Goal: Task Accomplishment & Management: Use online tool/utility

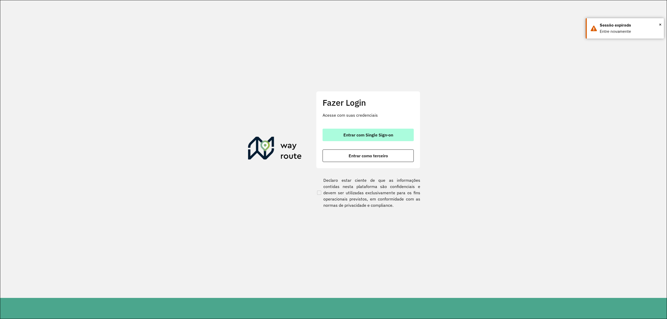
click at [395, 138] on button "Entrar com Single Sign-on" at bounding box center [367, 135] width 91 height 13
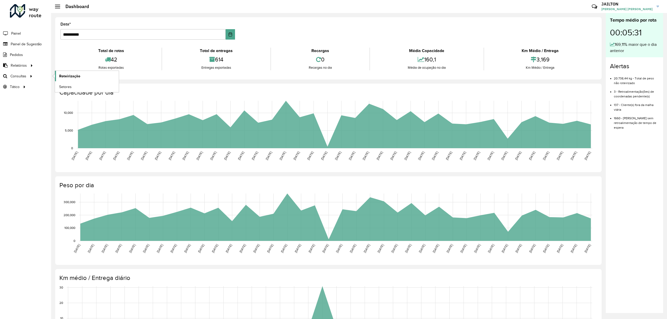
click at [101, 74] on link "Roteirização" at bounding box center [87, 76] width 64 height 10
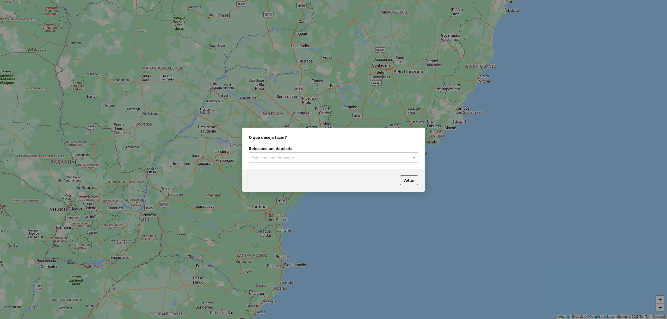
click at [366, 159] on input "text" at bounding box center [328, 158] width 154 height 6
click at [292, 174] on div "CDD Embu" at bounding box center [333, 172] width 169 height 9
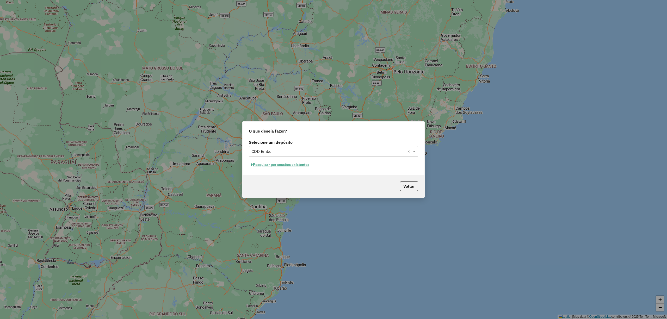
click at [299, 164] on hb-app "Aguarde... Pop-up bloqueado! Seu navegador bloqueou automáticamente a abertura …" at bounding box center [333, 159] width 667 height 319
click at [298, 164] on button "Pesquisar por sessões existentes" at bounding box center [280, 165] width 63 height 8
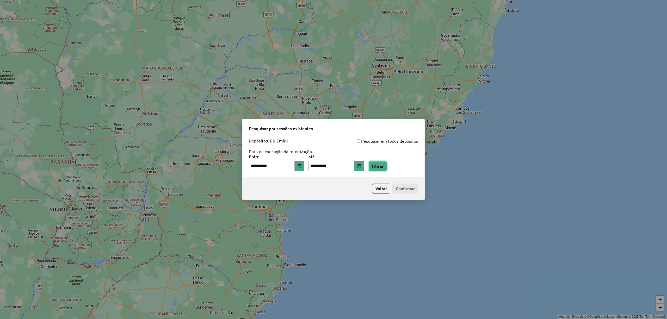
click at [381, 166] on button "Filtrar" at bounding box center [377, 166] width 18 height 10
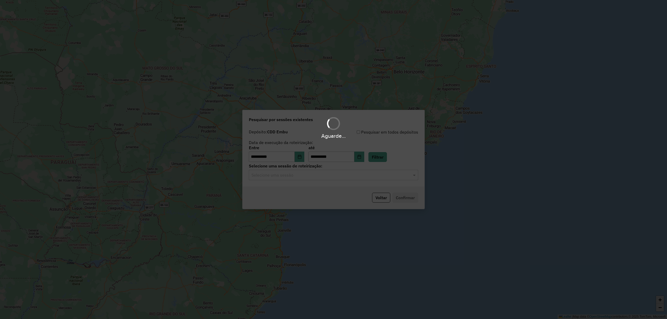
click at [381, 179] on hb-app "**********" at bounding box center [333, 159] width 667 height 319
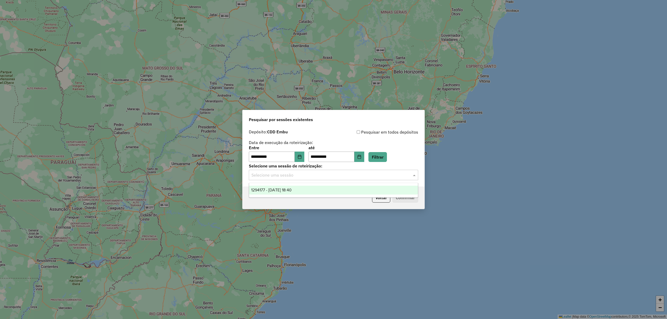
click at [381, 179] on div "Selecione uma sessão" at bounding box center [333, 175] width 169 height 10
click at [357, 199] on div "Voltar Confirmar" at bounding box center [333, 197] width 182 height 22
click at [357, 194] on div "Voltar Confirmar" at bounding box center [333, 197] width 182 height 22
drag, startPoint x: 366, startPoint y: 171, endPoint x: 357, endPoint y: 181, distance: 13.1
click at [366, 171] on div "Selecione uma sessão" at bounding box center [333, 175] width 169 height 10
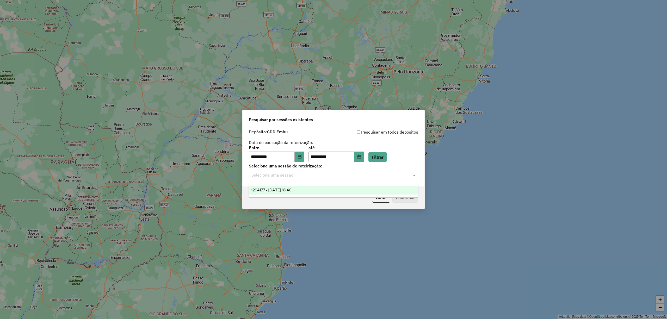
click at [343, 185] on ng-dropdown-panel "1294177 - 14/10/2025 18:40" at bounding box center [333, 190] width 169 height 15
click at [344, 187] on div "1294177 - 14/10/2025 18:40" at bounding box center [333, 190] width 169 height 9
click at [414, 193] on button "Confirmar" at bounding box center [405, 198] width 26 height 10
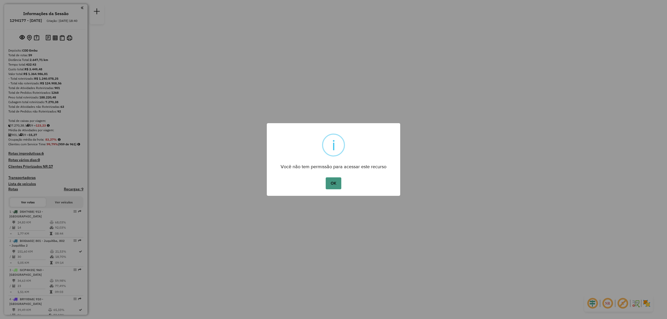
click at [328, 184] on button "OK" at bounding box center [333, 183] width 15 height 12
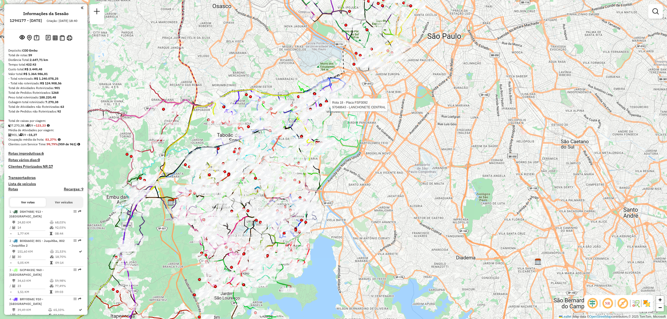
select select "**********"
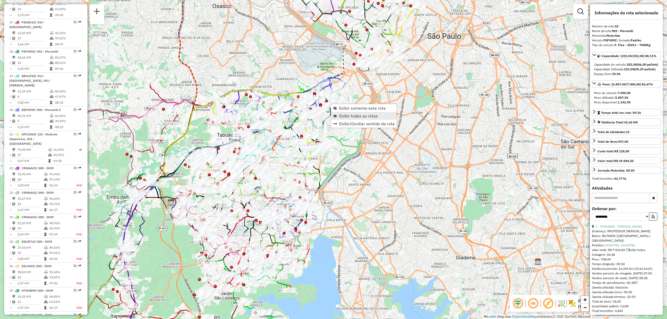
scroll to position [715, 0]
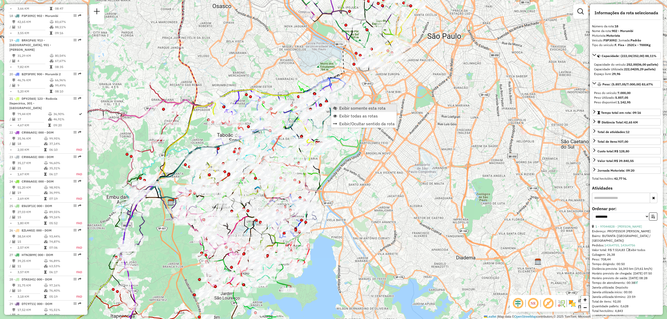
click at [373, 108] on span "Exibir somente esta rota" at bounding box center [362, 108] width 46 height 4
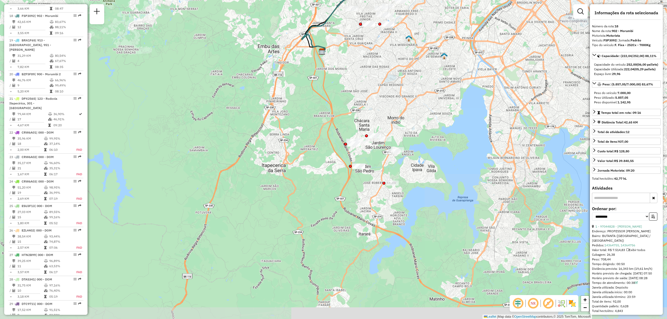
drag, startPoint x: 378, startPoint y: 235, endPoint x: 408, endPoint y: 71, distance: 166.8
click at [408, 71] on div "Rota 18 - Placa FSP3092 97034376 - [PERSON_NAME] M Janela de atendimento Grade …" at bounding box center [333, 159] width 667 height 319
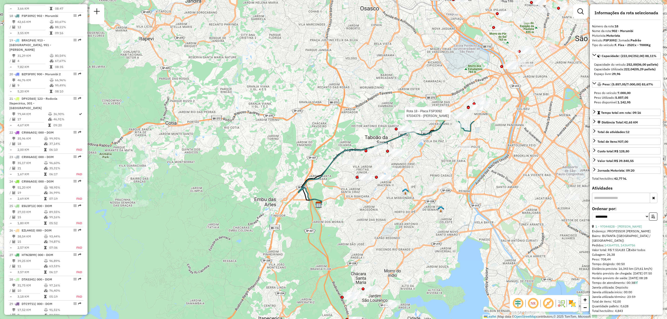
drag, startPoint x: 477, startPoint y: 69, endPoint x: 473, endPoint y: 222, distance: 153.2
click at [473, 222] on div "Rota 18 - Placa FSP3092 97034376 - [PERSON_NAME] M Janela de atendimento Grade …" at bounding box center [333, 159] width 667 height 319
drag, startPoint x: 601, startPoint y: 130, endPoint x: 479, endPoint y: 178, distance: 130.5
click at [468, 175] on hb-router-mapa "Informações da Sessão 1294177 - [DATE] Criação: [DATE] 18:40 Depósito: CDD Embu…" at bounding box center [333, 159] width 667 height 319
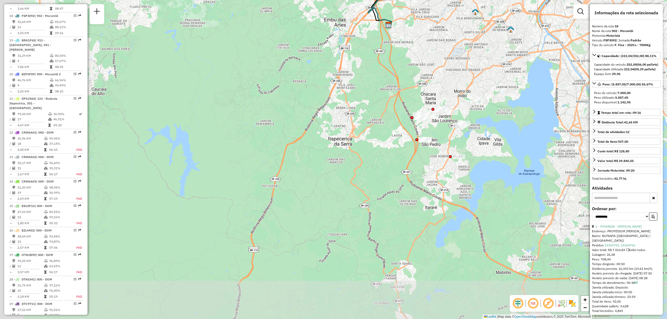
drag, startPoint x: 526, startPoint y: 211, endPoint x: 603, endPoint y: 31, distance: 196.2
click at [603, 31] on hb-router-mapa "Informações da Sessão 1294177 - [DATE] Criação: [DATE] 18:40 Depósito: CDD Embu…" at bounding box center [333, 159] width 667 height 319
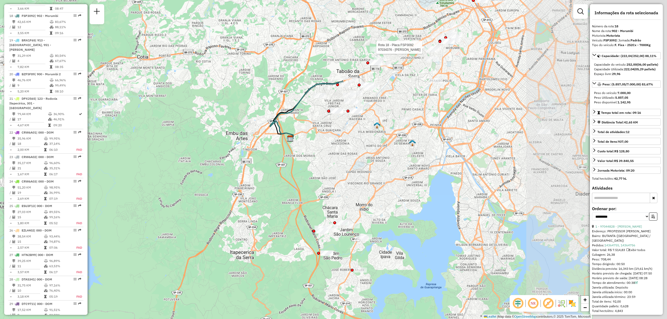
drag, startPoint x: 395, startPoint y: 219, endPoint x: 251, endPoint y: 318, distance: 174.5
click at [245, 319] on html "Aguarde... Pop-up bloqueado! Seu navegador bloqueou automáticamente a abertura …" at bounding box center [333, 159] width 667 height 319
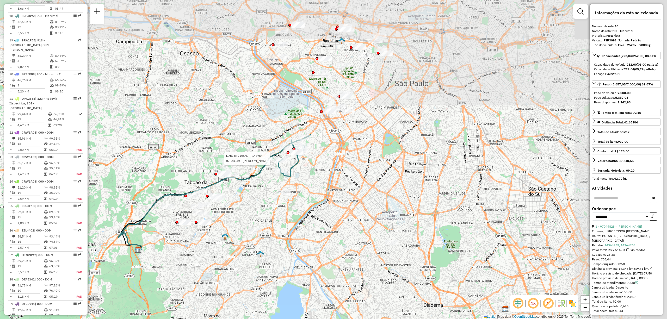
drag, startPoint x: 545, startPoint y: 102, endPoint x: 426, endPoint y: 211, distance: 161.8
click at [426, 211] on div "Rota 18 - Placa FSP3092 97034376 - [PERSON_NAME] M Janela de atendimento Grade …" at bounding box center [333, 159] width 667 height 319
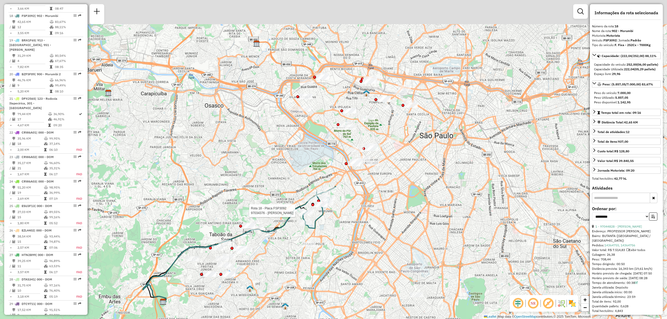
drag, startPoint x: 373, startPoint y: 102, endPoint x: 398, endPoint y: 154, distance: 57.7
click at [398, 154] on div "Rota 18 - Placa FSP3092 97034376 - [PERSON_NAME] M Janela de atendimento Grade …" at bounding box center [333, 159] width 667 height 319
